Goal: Use online tool/utility: Utilize a website feature to perform a specific function

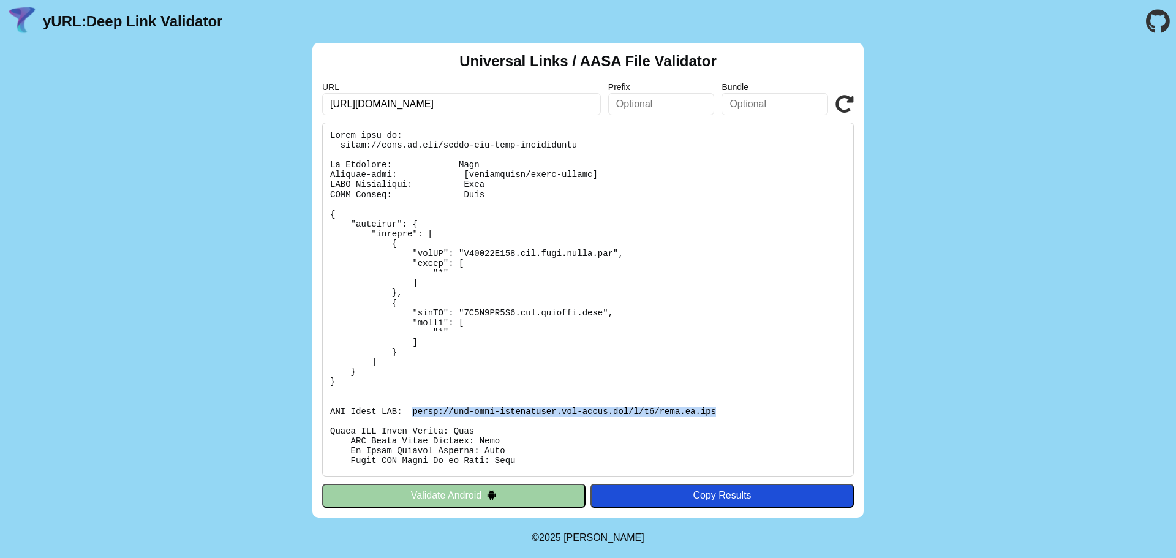
drag, startPoint x: 407, startPoint y: 410, endPoint x: 688, endPoint y: 412, distance: 280.4
click at [688, 412] on pre at bounding box center [587, 299] width 531 height 354
drag, startPoint x: 408, startPoint y: 409, endPoint x: 682, endPoint y: 407, distance: 274.3
click at [682, 407] on pre at bounding box center [587, 299] width 531 height 354
copy pre "[URL][DOMAIN_NAME][DOMAIN_NAME]"
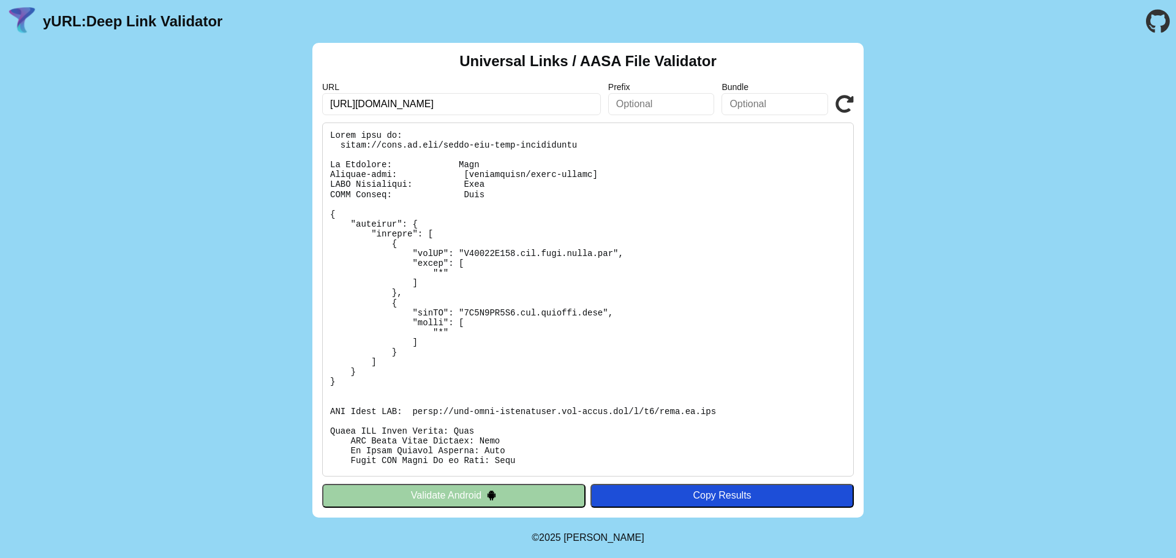
click at [678, 297] on pre at bounding box center [587, 299] width 531 height 354
drag, startPoint x: 406, startPoint y: 410, endPoint x: 683, endPoint y: 412, distance: 276.7
click at [683, 412] on pre at bounding box center [587, 299] width 531 height 354
click at [453, 310] on pre at bounding box center [587, 299] width 531 height 354
click at [457, 310] on pre at bounding box center [587, 299] width 531 height 354
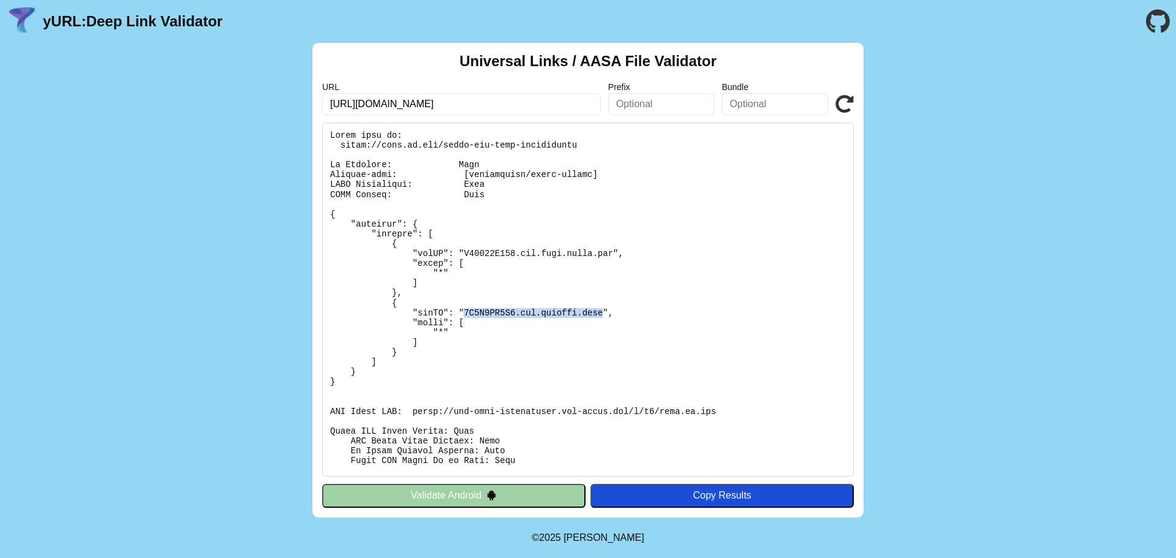
drag, startPoint x: 452, startPoint y: 310, endPoint x: 579, endPoint y: 312, distance: 126.1
click at [579, 312] on pre at bounding box center [587, 299] width 531 height 354
copy pre "6H9S4KQ3C9.com.tencent.rmcn"
click at [506, 313] on pre at bounding box center [587, 299] width 531 height 354
drag, startPoint x: 507, startPoint y: 311, endPoint x: 557, endPoint y: 315, distance: 50.3
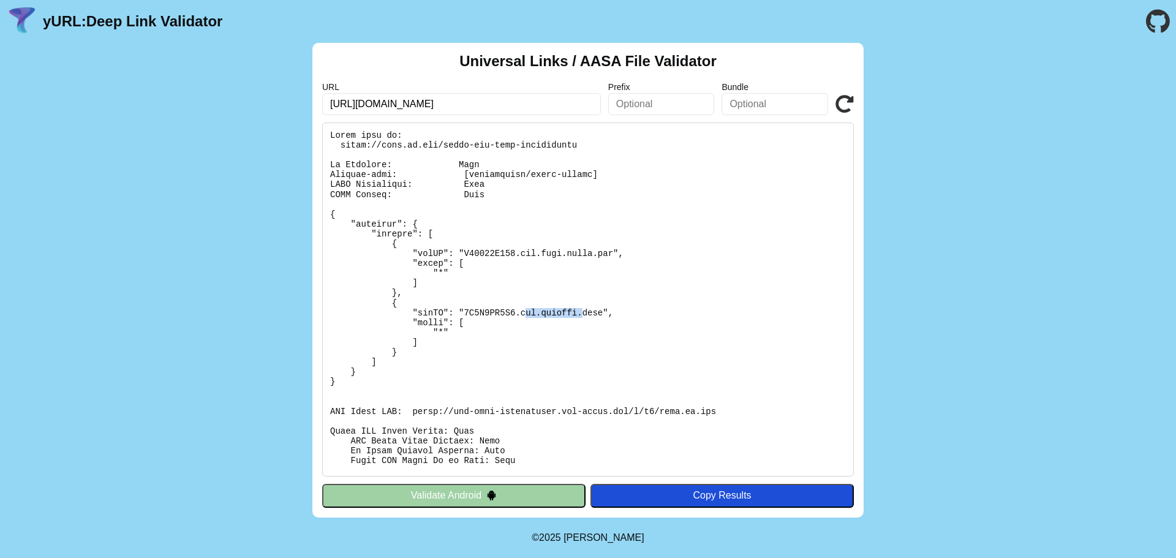
click at [558, 315] on pre at bounding box center [587, 299] width 531 height 354
click at [511, 298] on pre at bounding box center [587, 299] width 531 height 354
drag, startPoint x: 505, startPoint y: 311, endPoint x: 580, endPoint y: 312, distance: 75.3
click at [580, 312] on pre at bounding box center [587, 299] width 531 height 354
copy pre "com.tencent.rmcn"
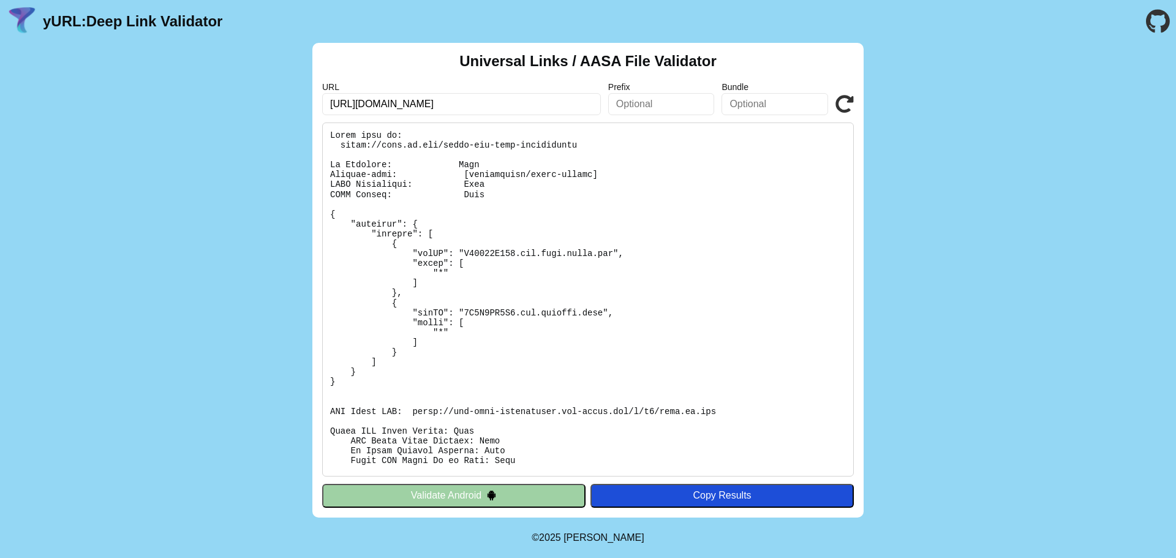
click at [462, 315] on pre at bounding box center [587, 299] width 531 height 354
copy pre "6H9S4KQ3C9"
click at [762, 103] on input "text" at bounding box center [774, 104] width 107 height 22
click at [767, 102] on input "text" at bounding box center [774, 104] width 107 height 22
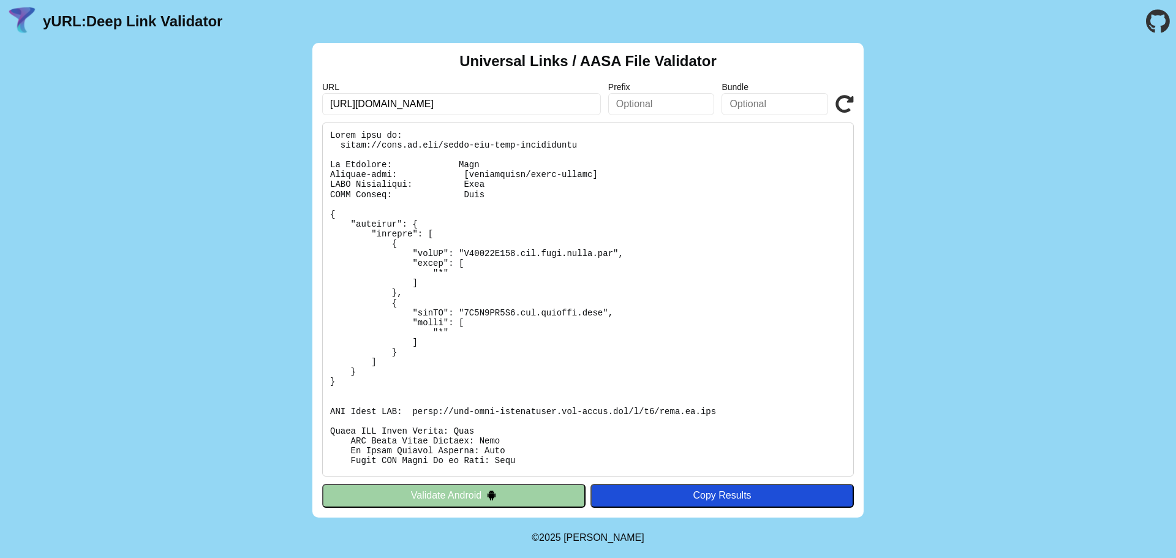
paste input "Bundle Identifier"
type input "Bundle Identifier"
drag, startPoint x: 805, startPoint y: 102, endPoint x: 181, endPoint y: 126, distance: 624.9
click at [181, 126] on div "Universal Links / AASA File Validator URL https://skjh.qq.com?jumpType=2&params…" at bounding box center [588, 280] width 1176 height 474
click at [508, 310] on pre at bounding box center [587, 299] width 531 height 354
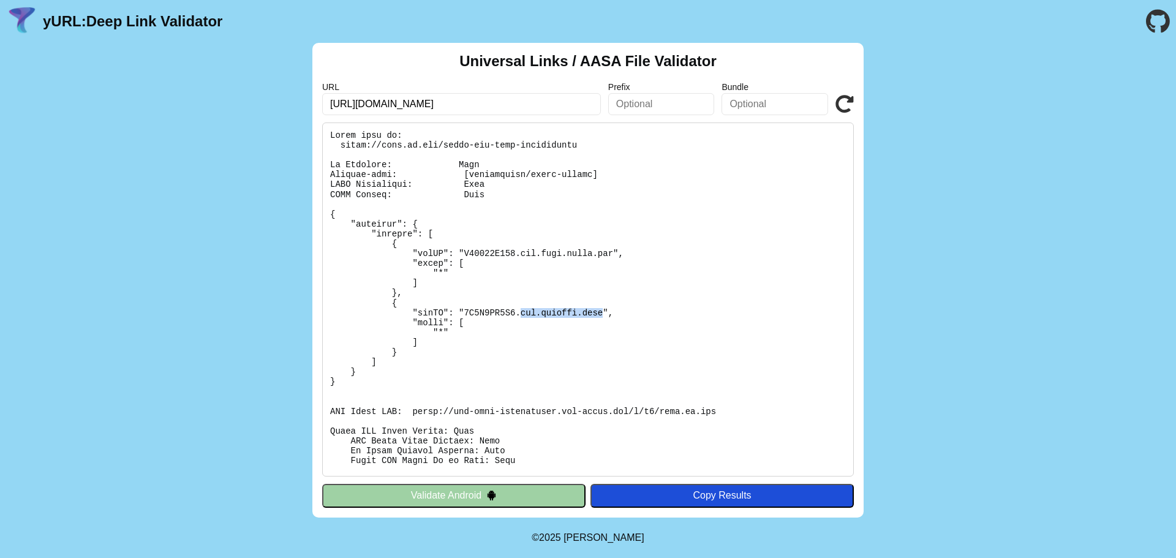
drag, startPoint x: 504, startPoint y: 312, endPoint x: 579, endPoint y: 311, distance: 74.1
click at [581, 313] on pre at bounding box center [587, 299] width 531 height 354
copy pre "com.tencent.rmcn"
click at [746, 105] on input "text" at bounding box center [774, 104] width 107 height 22
paste input "com.tencent.rmcn"
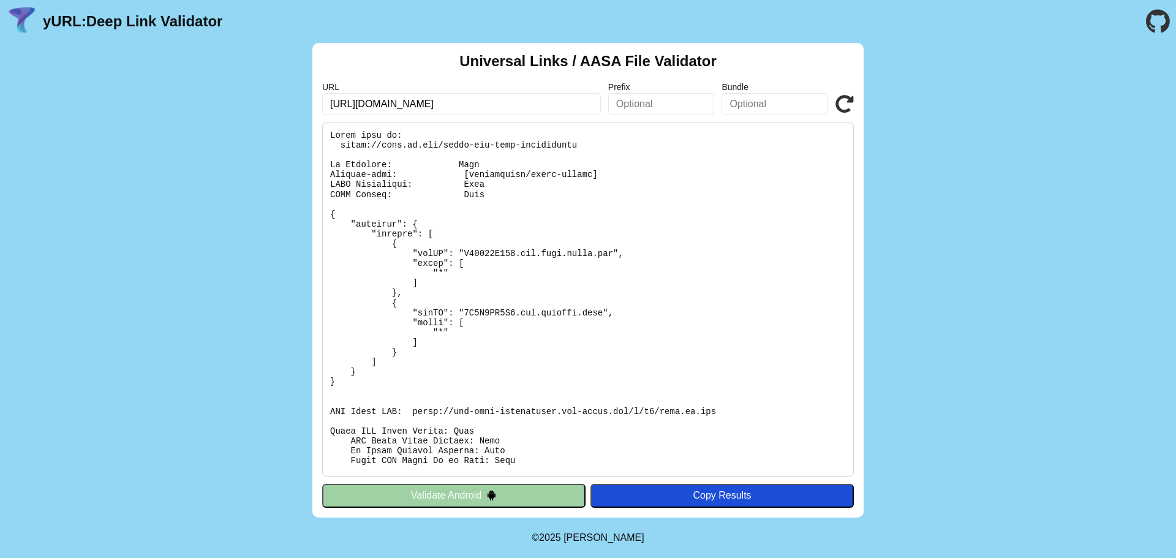
type input "com.tencent.rmcn"
click at [752, 107] on input "text" at bounding box center [774, 104] width 107 height 22
paste input "com.tencent.rmcn"
type input "com.tencent.rmcn"
click at [842, 103] on icon at bounding box center [844, 104] width 18 height 18
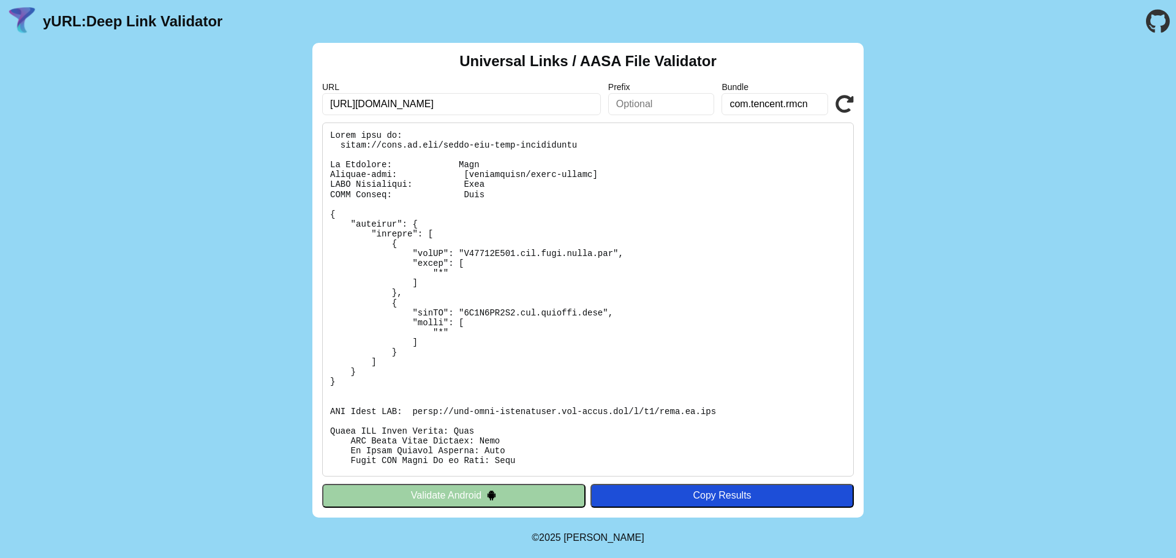
click at [470, 312] on pre at bounding box center [587, 299] width 531 height 354
copy pre "6H9S4KQ3C9"
click at [648, 104] on input "text" at bounding box center [661, 104] width 107 height 22
paste input "6H9S4KQ3C9"
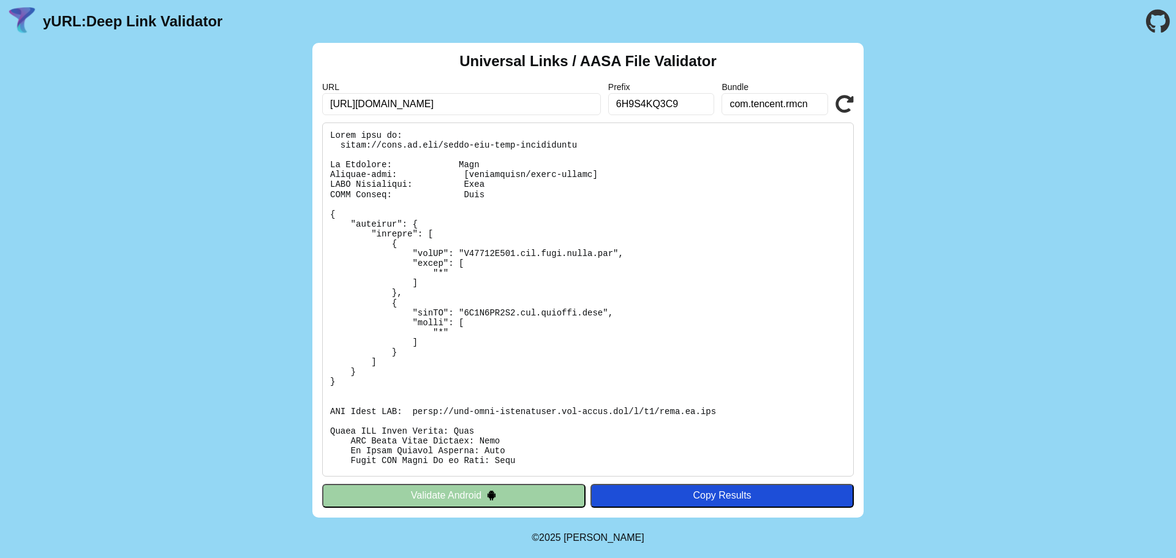
type input "6H9S4KQ3C9"
click at [841, 102] on icon at bounding box center [844, 104] width 18 height 18
drag, startPoint x: 405, startPoint y: 411, endPoint x: 683, endPoint y: 413, distance: 277.4
click at [683, 413] on pre at bounding box center [587, 299] width 531 height 354
click at [684, 243] on pre at bounding box center [587, 299] width 531 height 354
